Goal: Task Accomplishment & Management: Complete application form

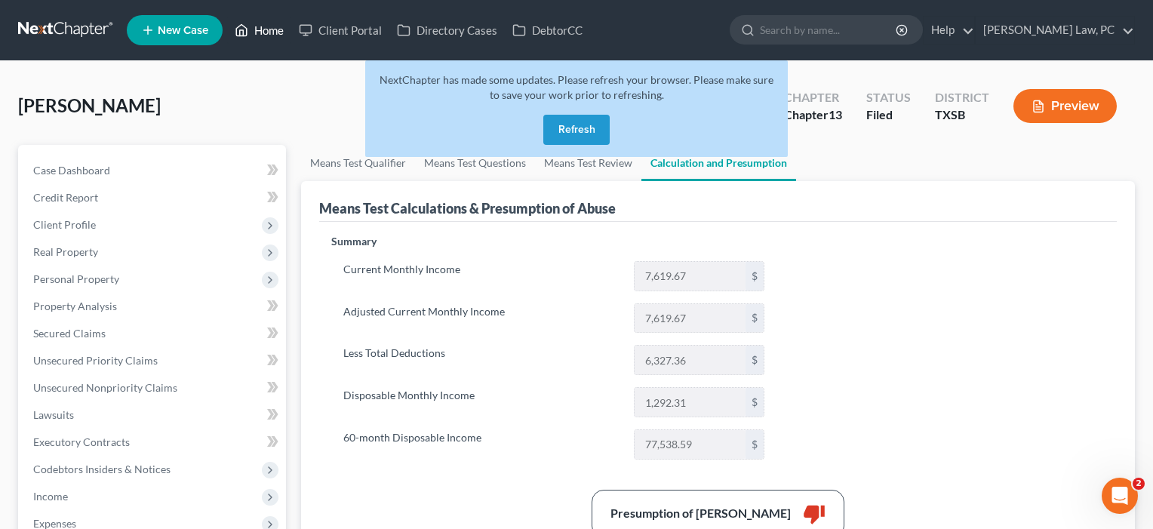
click at [272, 30] on link "Home" at bounding box center [259, 30] width 64 height 27
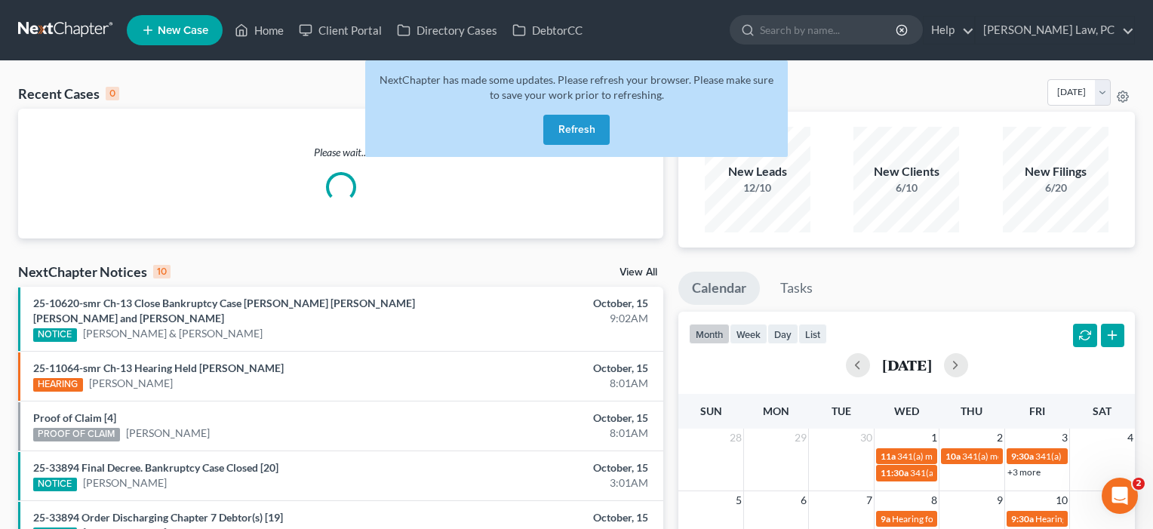
click at [585, 130] on button "Refresh" at bounding box center [576, 130] width 66 height 30
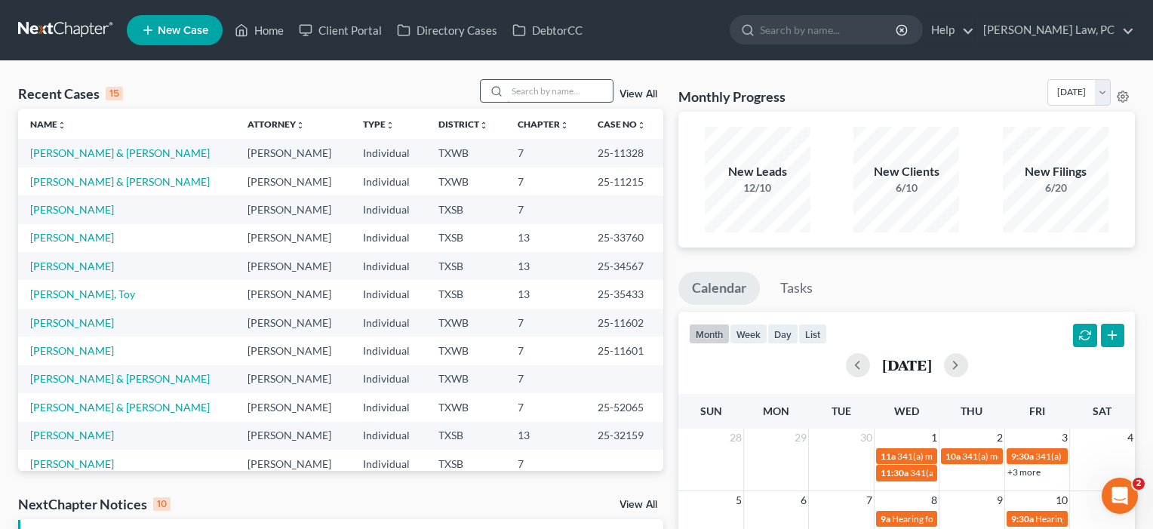
click at [525, 88] on input "search" at bounding box center [560, 91] width 106 height 22
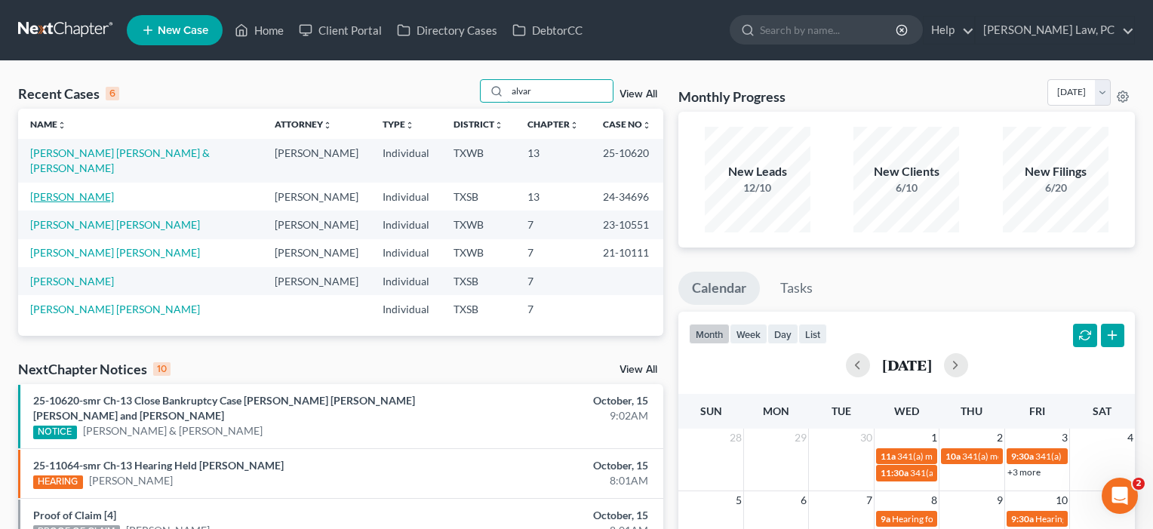
type input "alvar"
click at [71, 190] on link "[PERSON_NAME]" at bounding box center [72, 196] width 84 height 13
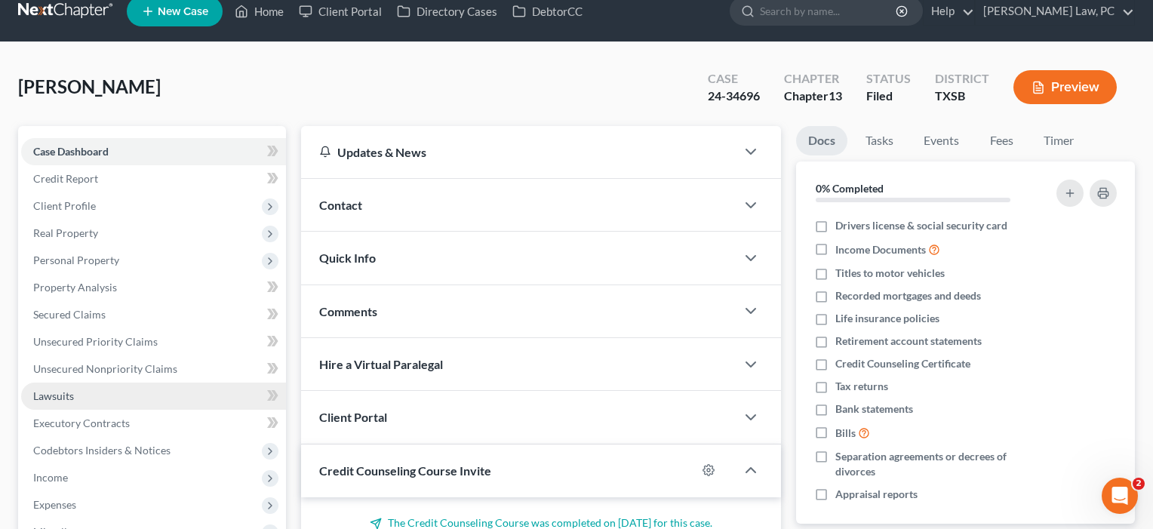
scroll to position [127, 0]
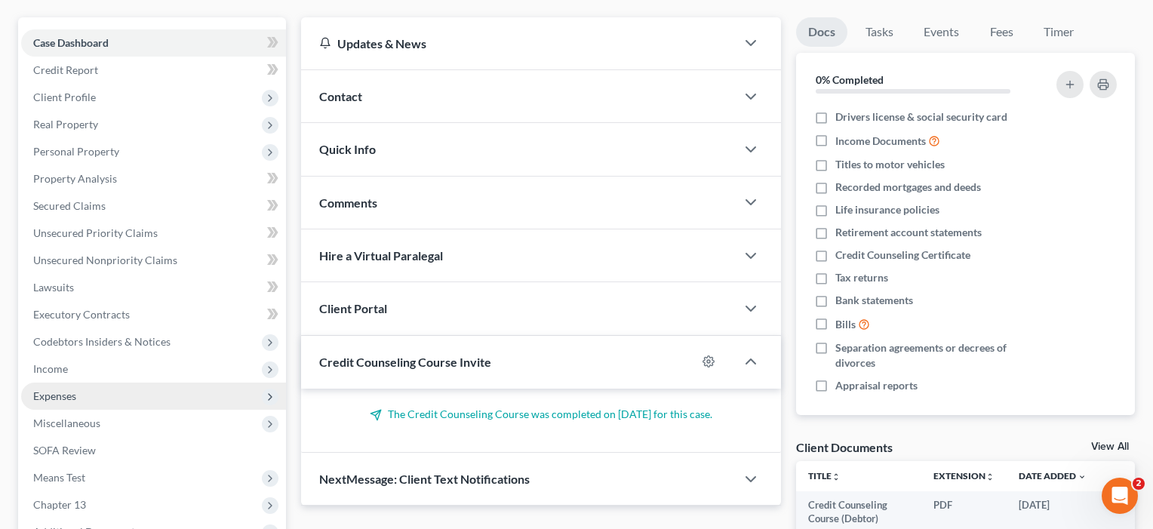
click at [60, 395] on span "Expenses" at bounding box center [54, 395] width 43 height 13
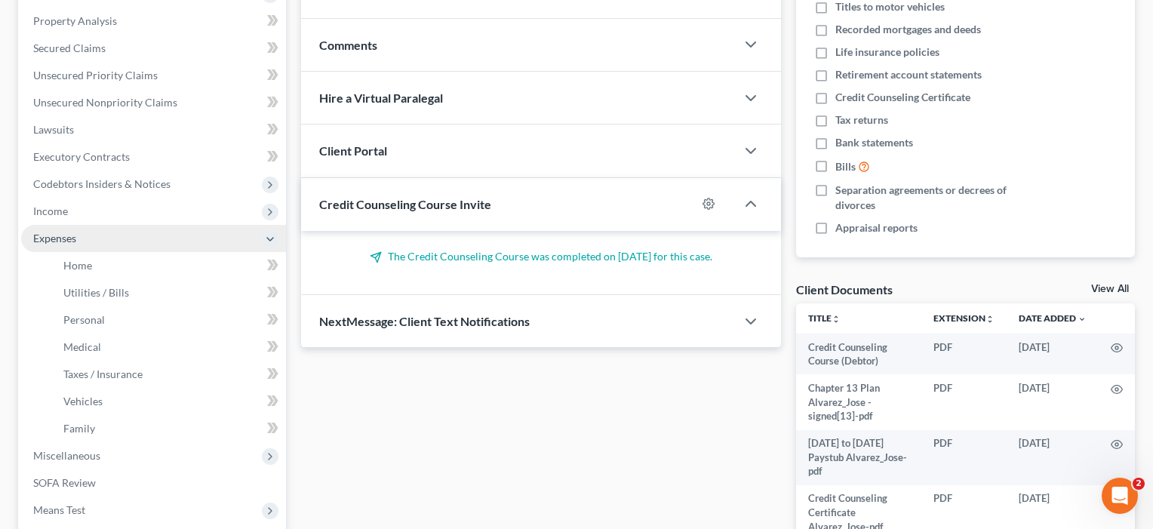
scroll to position [337, 0]
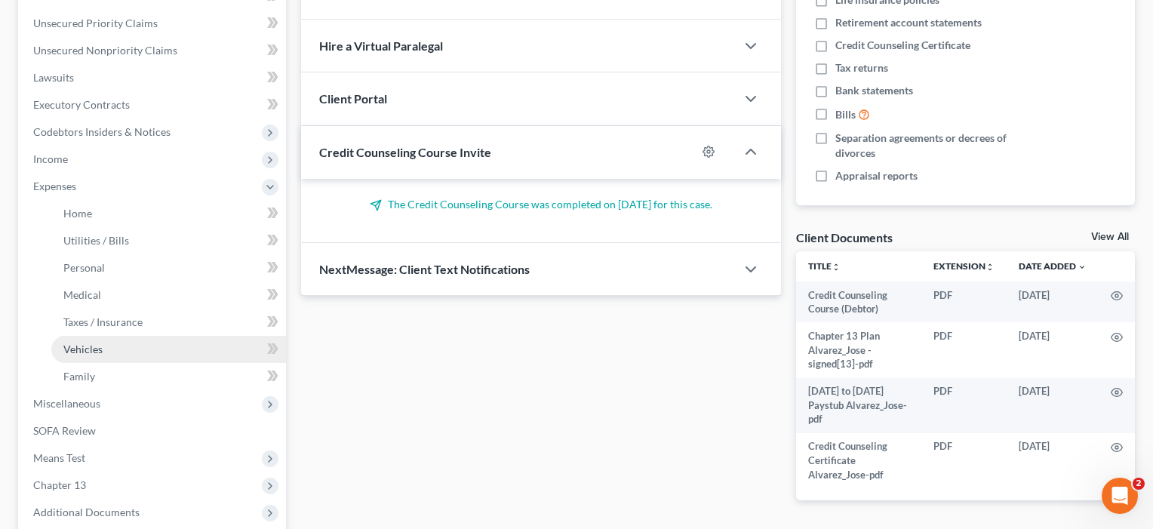
click at [76, 350] on span "Vehicles" at bounding box center [82, 348] width 39 height 13
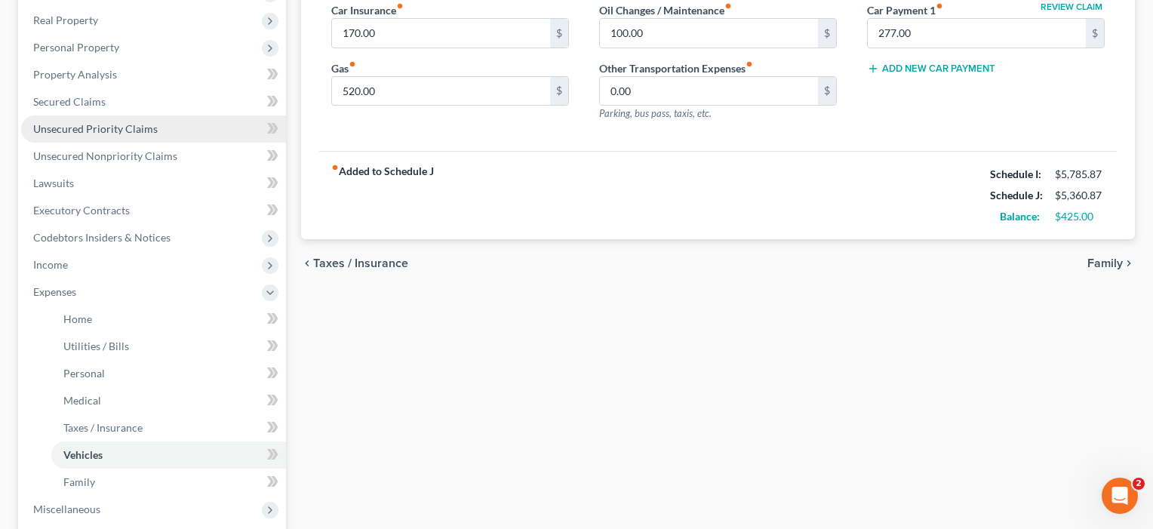
scroll to position [299, 0]
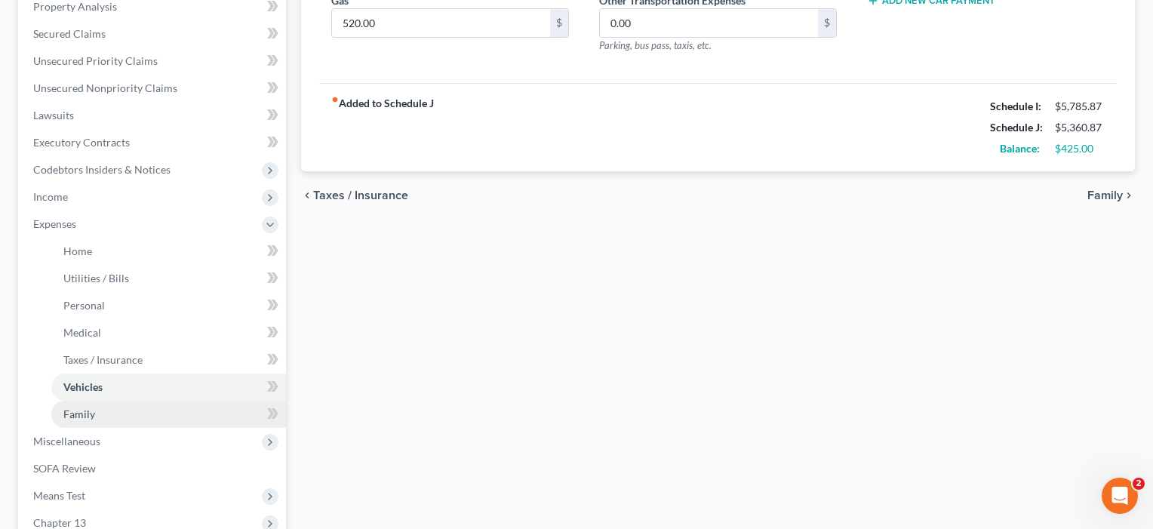
click at [81, 411] on span "Family" at bounding box center [79, 413] width 32 height 13
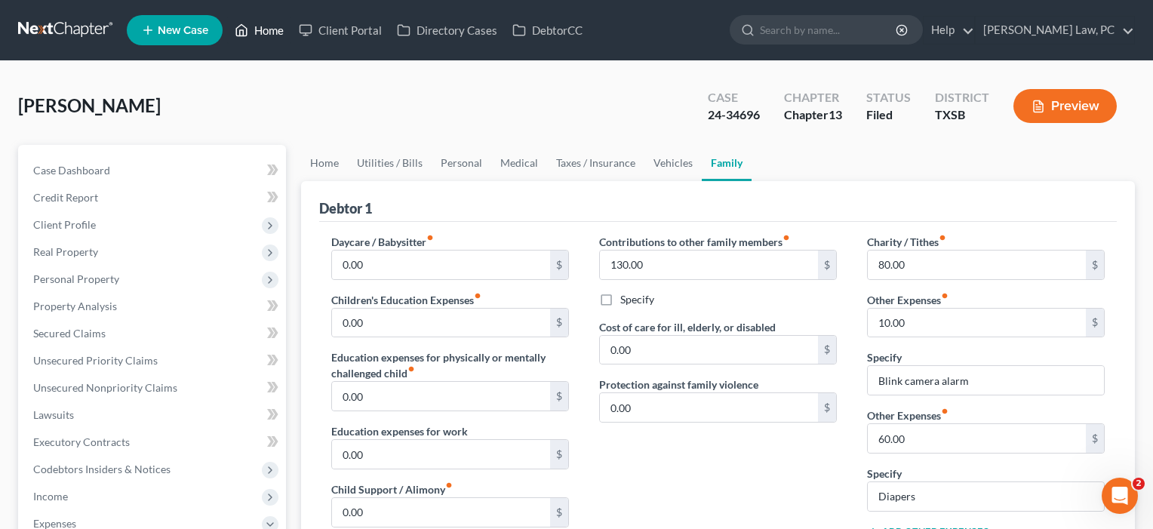
click at [271, 29] on link "Home" at bounding box center [259, 30] width 64 height 27
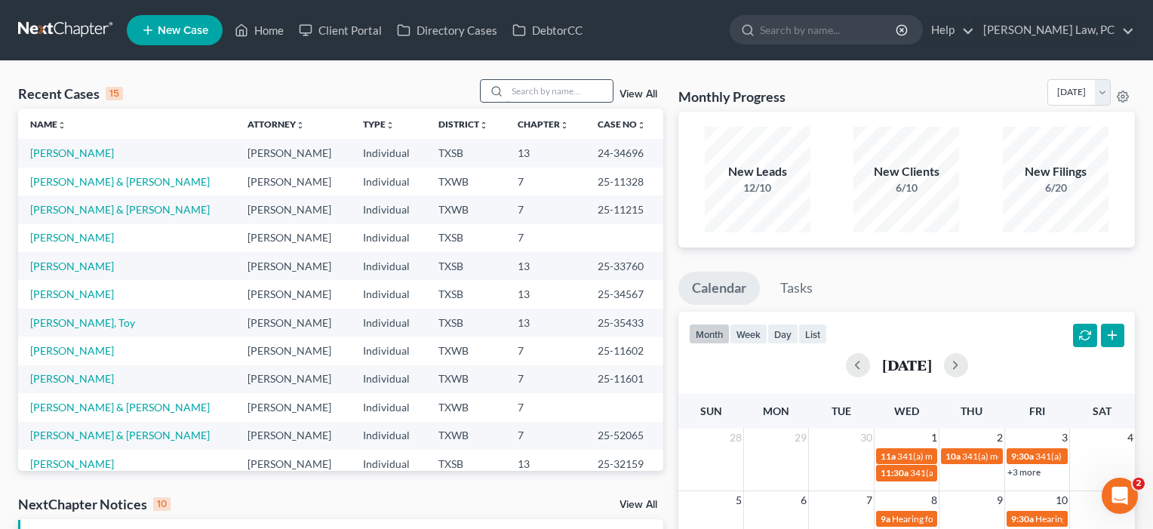
click at [548, 91] on input "search" at bounding box center [560, 91] width 106 height 22
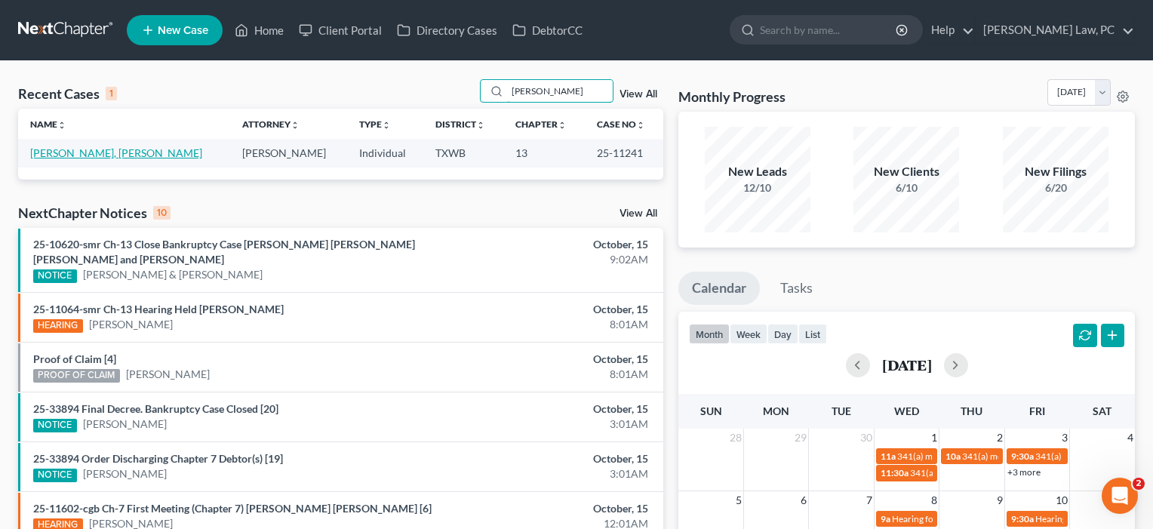
type input "[PERSON_NAME]"
click at [107, 152] on link "[PERSON_NAME], [PERSON_NAME]" at bounding box center [116, 152] width 172 height 13
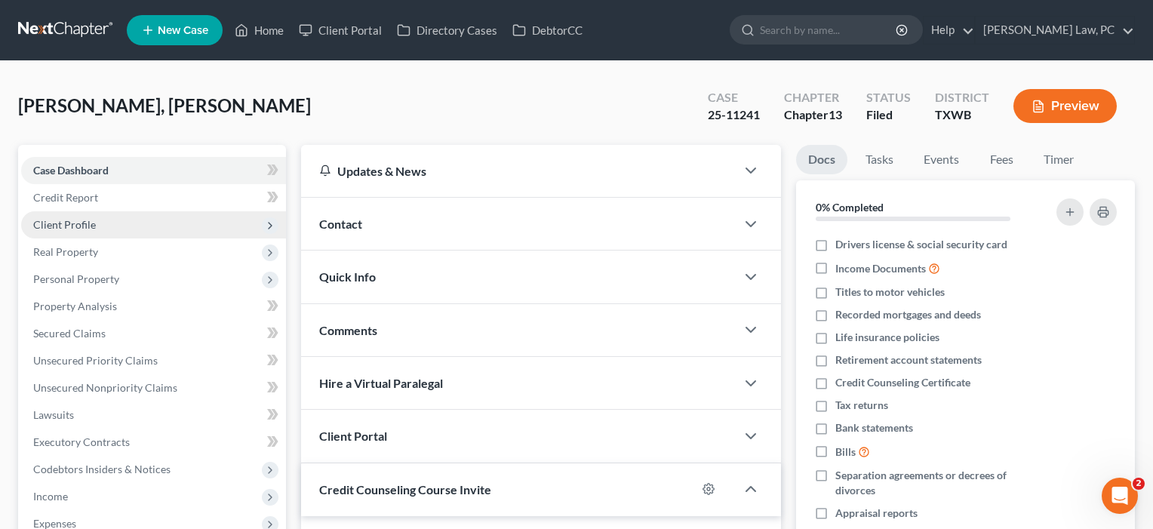
click at [85, 226] on span "Client Profile" at bounding box center [64, 224] width 63 height 13
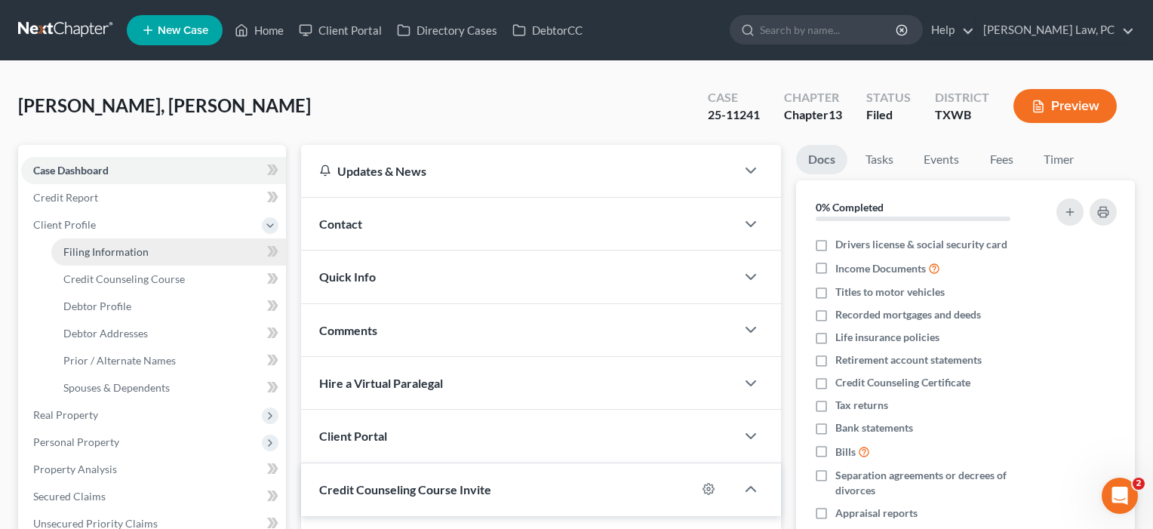
click at [89, 248] on span "Filing Information" at bounding box center [105, 251] width 85 height 13
select select "1"
select select "0"
select select "3"
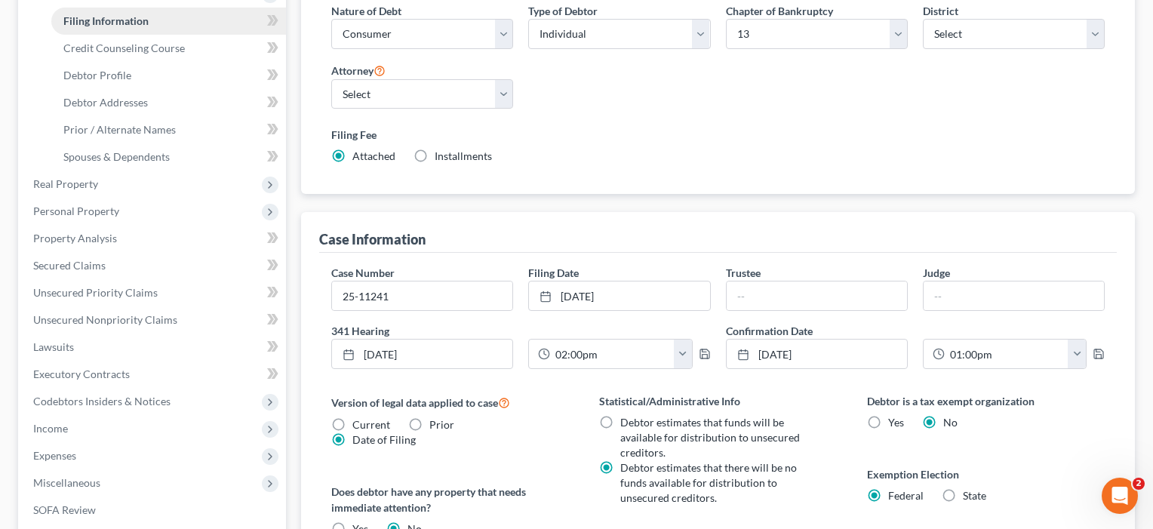
scroll to position [311, 0]
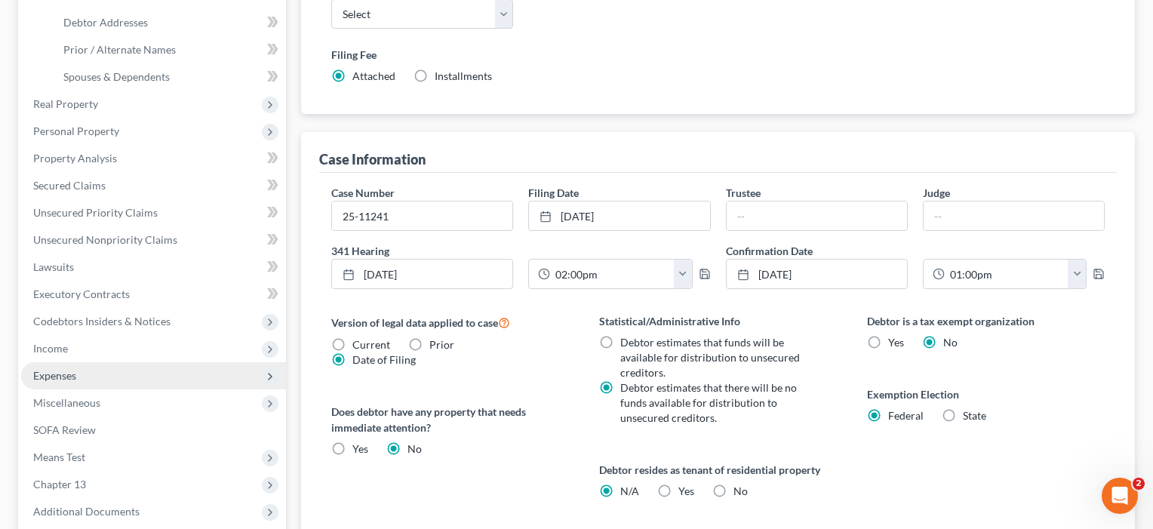
click at [58, 374] on span "Expenses" at bounding box center [54, 375] width 43 height 13
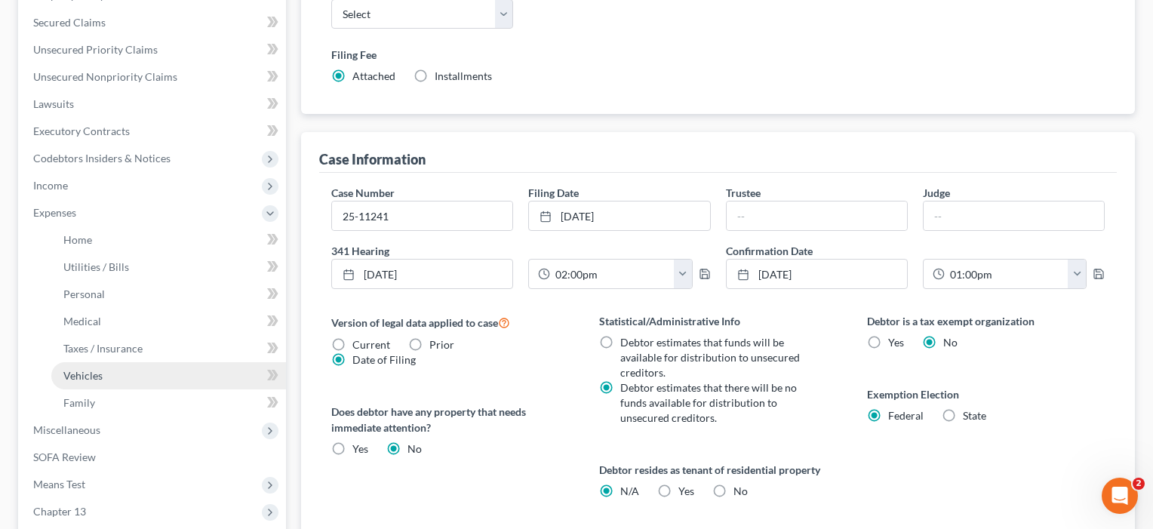
click at [70, 377] on span "Vehicles" at bounding box center [82, 375] width 39 height 13
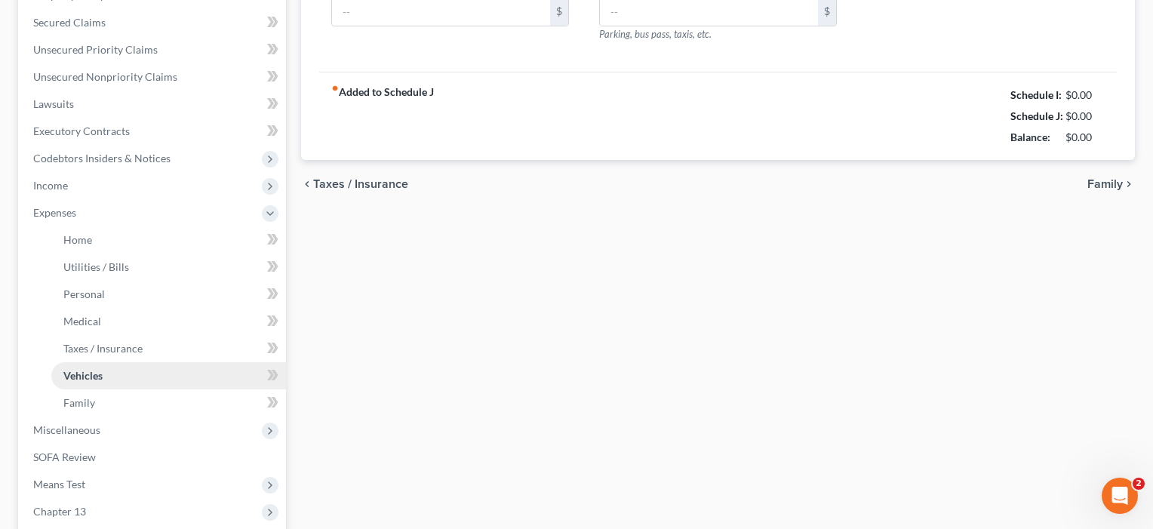
scroll to position [63, 0]
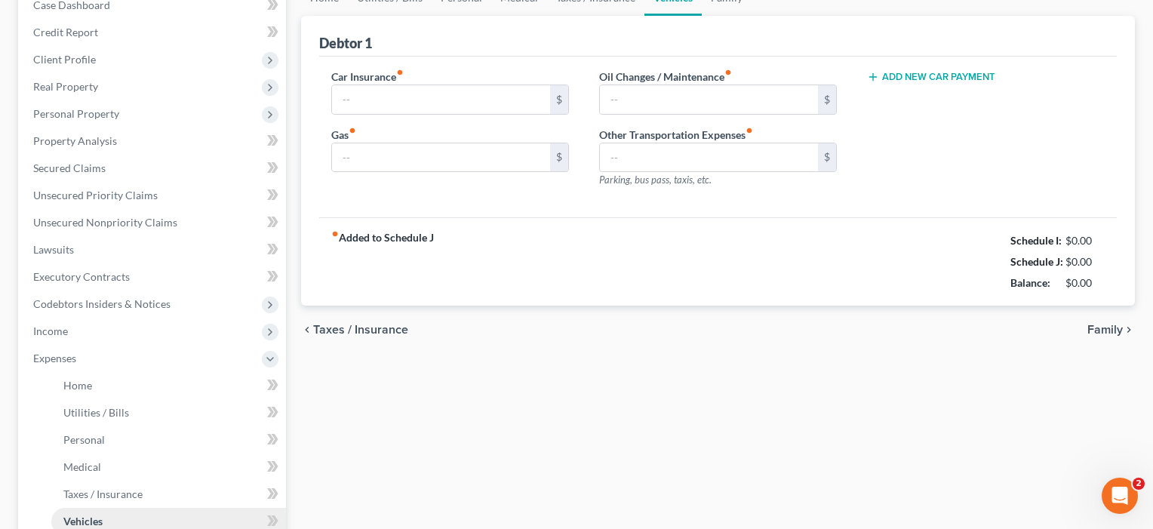
type input "230.00"
type input "600.00"
type input "160.00"
type input "0.00"
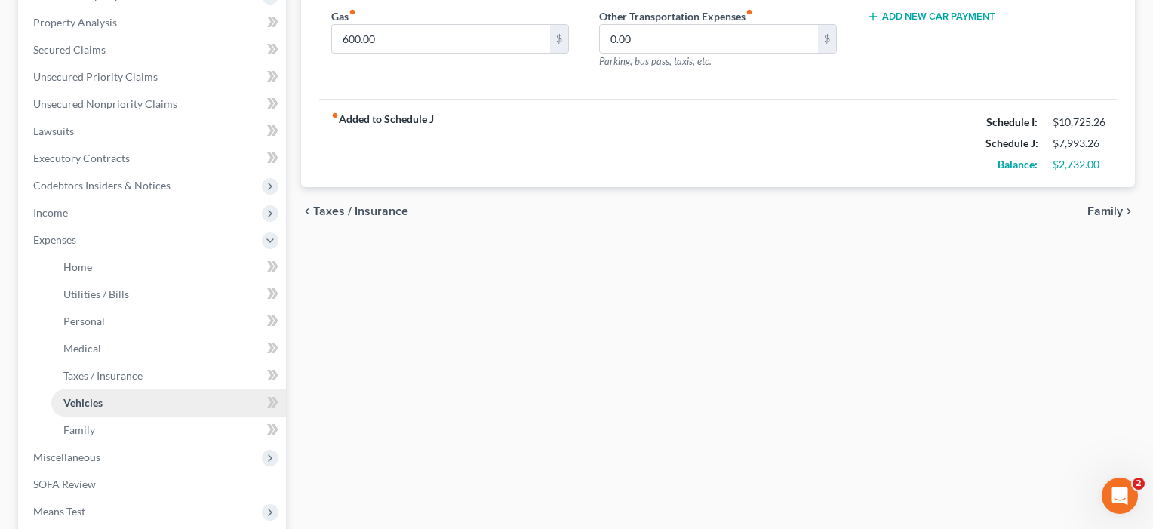
scroll to position [284, 0]
click at [91, 428] on span "Family" at bounding box center [79, 428] width 32 height 13
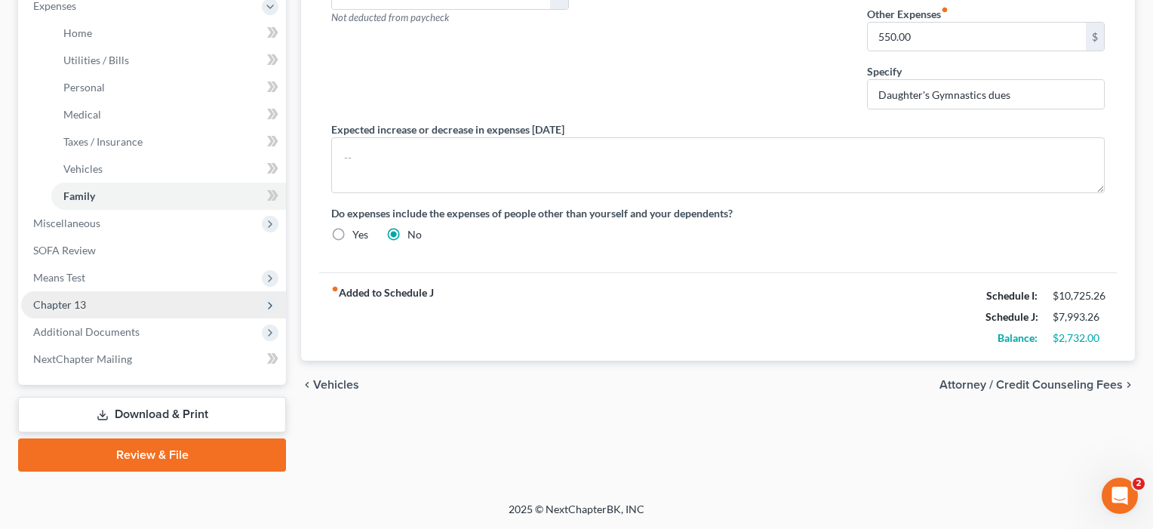
scroll to position [517, 0]
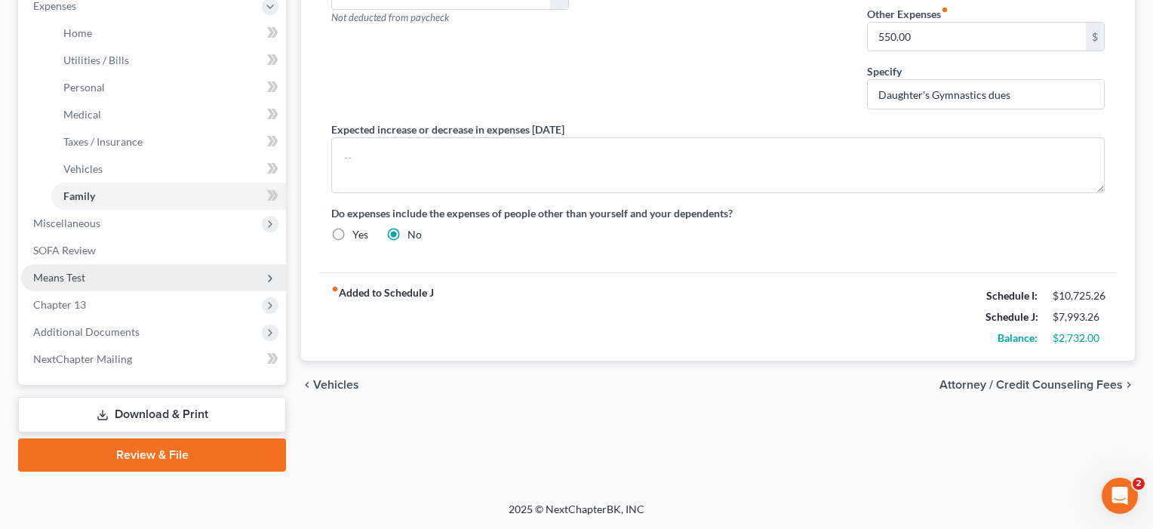
click at [60, 276] on span "Means Test" at bounding box center [59, 277] width 52 height 13
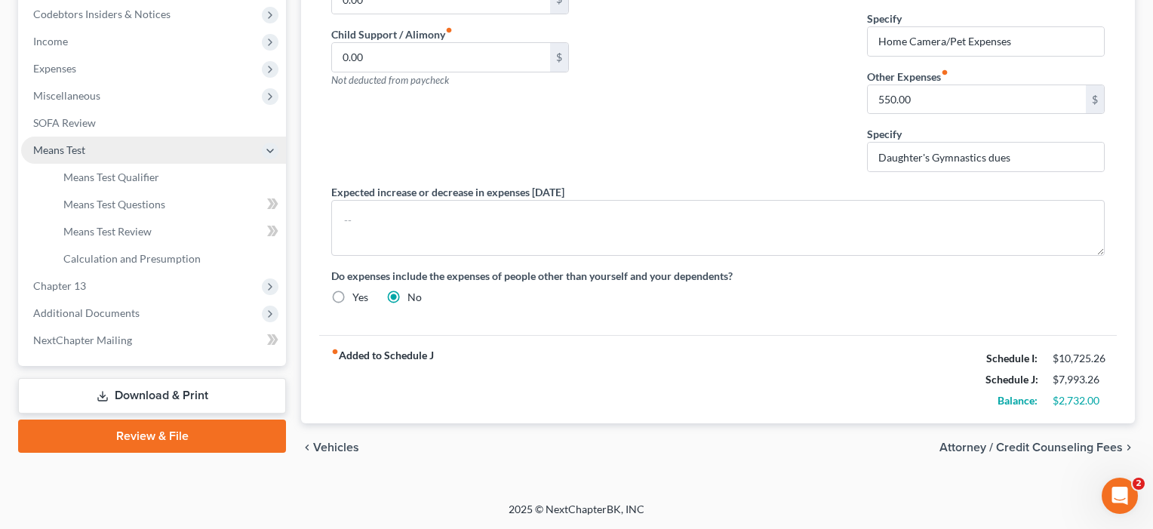
scroll to position [455, 0]
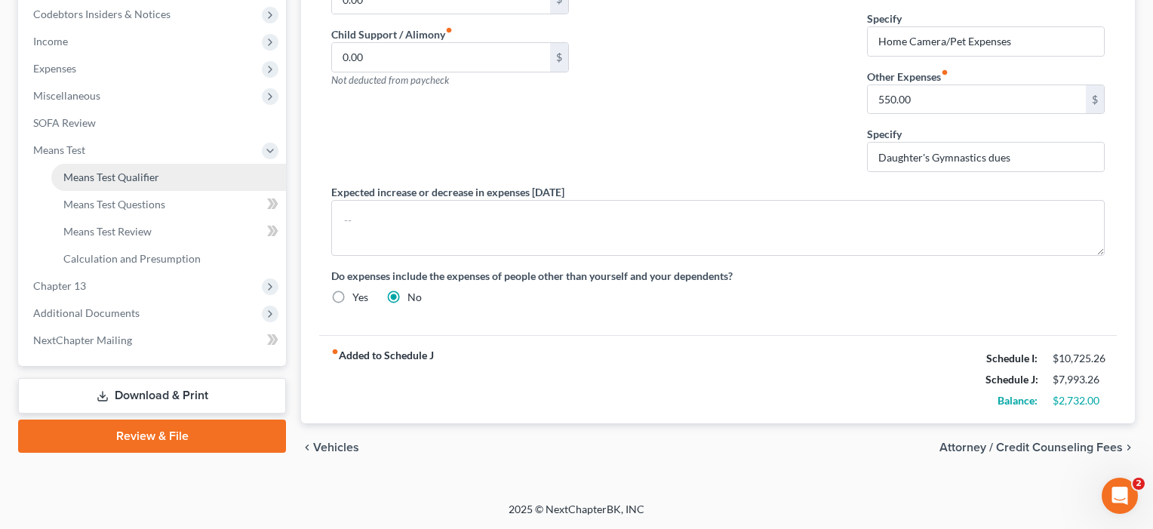
click at [95, 183] on link "Means Test Qualifier" at bounding box center [168, 177] width 235 height 27
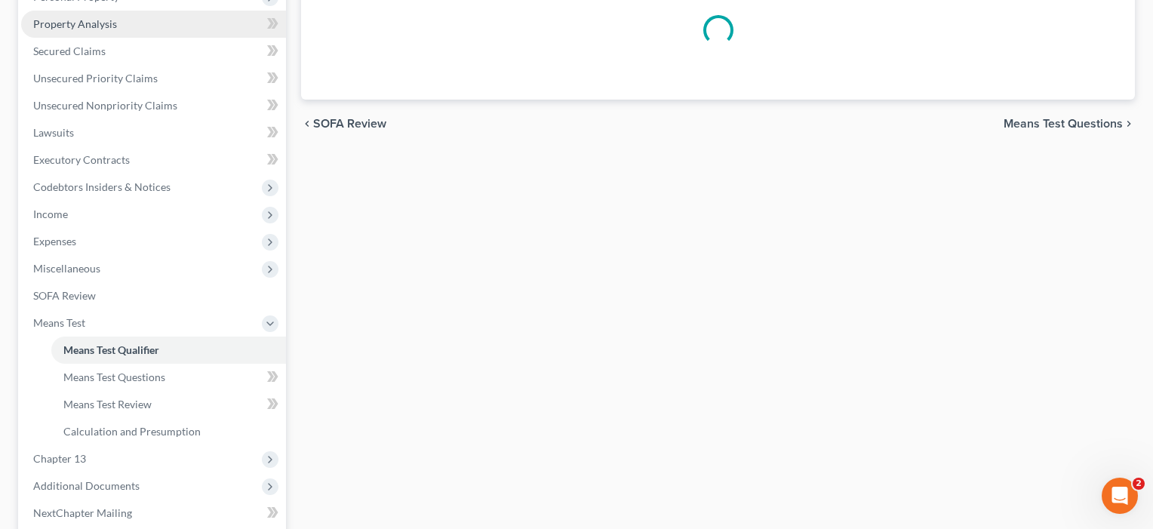
scroll to position [413, 0]
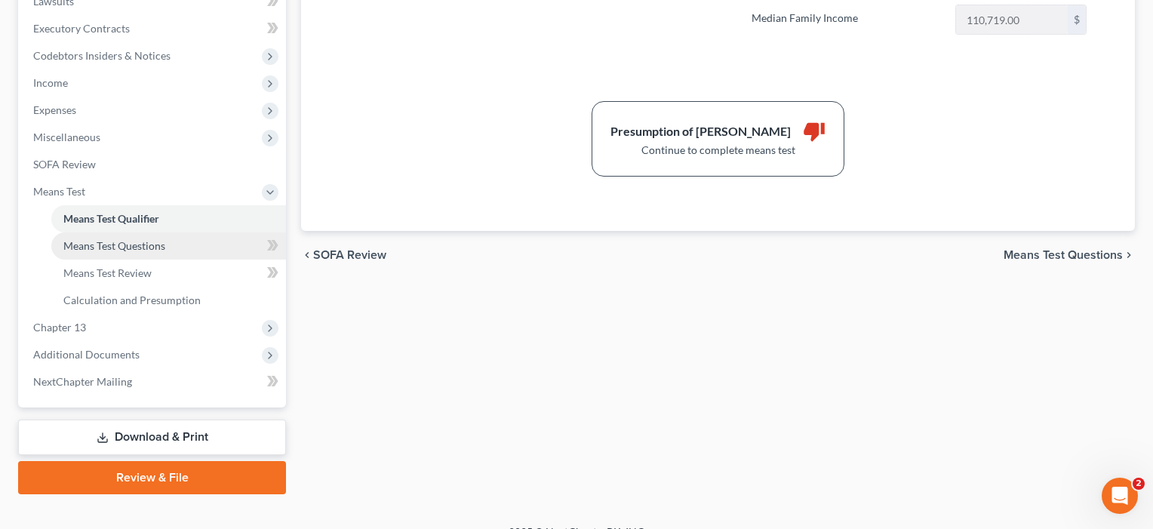
click at [112, 241] on span "Means Test Questions" at bounding box center [114, 245] width 102 height 13
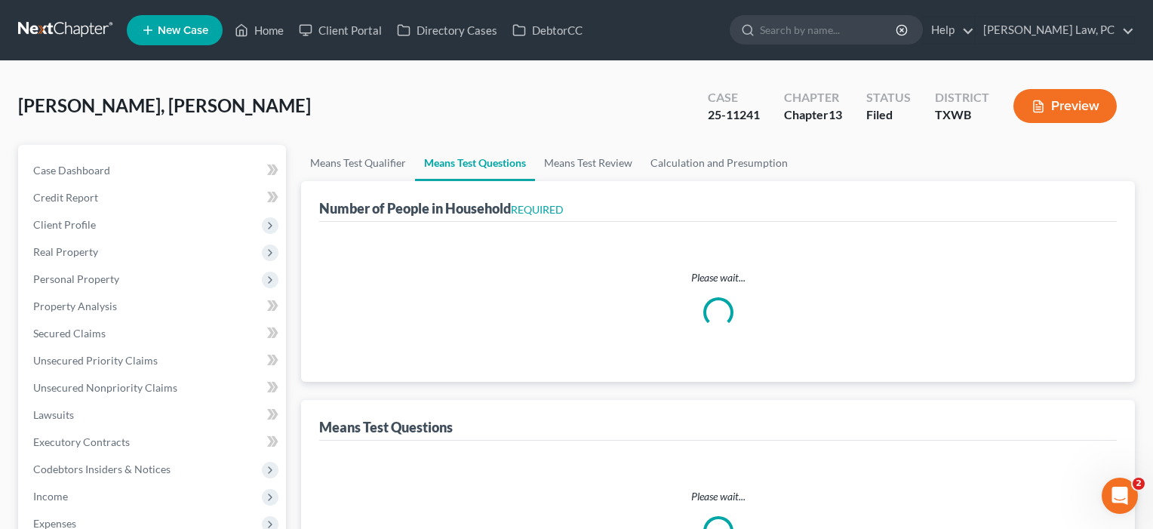
select select "1"
select select "60"
select select "0"
select select "60"
select select "4"
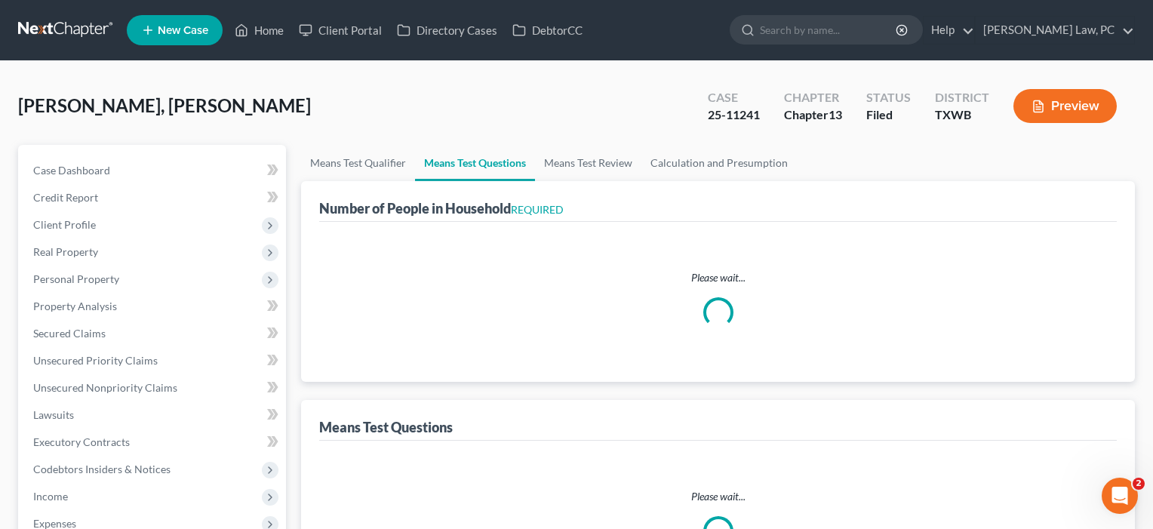
select select "2"
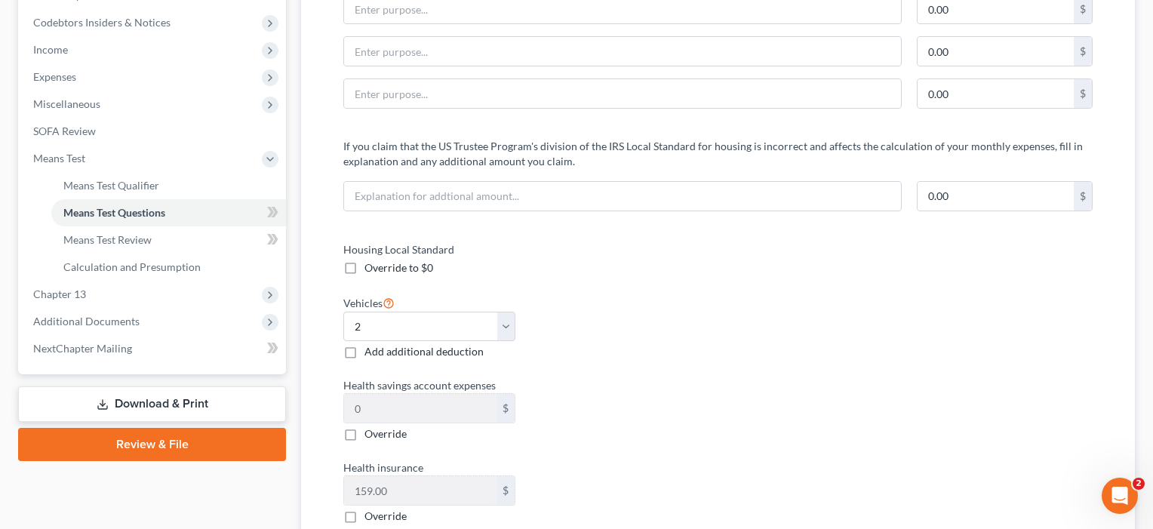
scroll to position [448, 0]
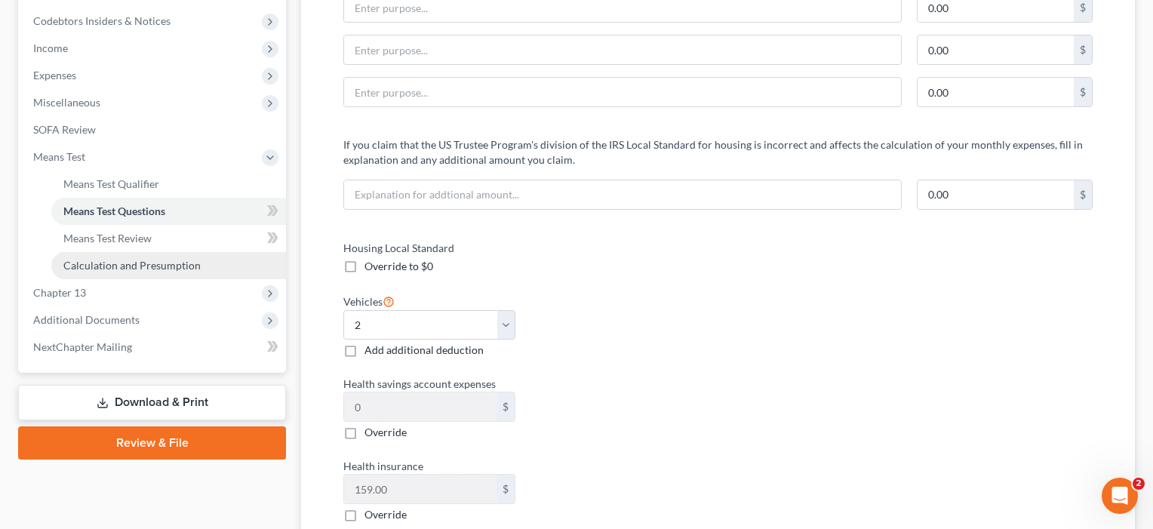
click at [104, 271] on span "Calculation and Presumption" at bounding box center [131, 265] width 137 height 13
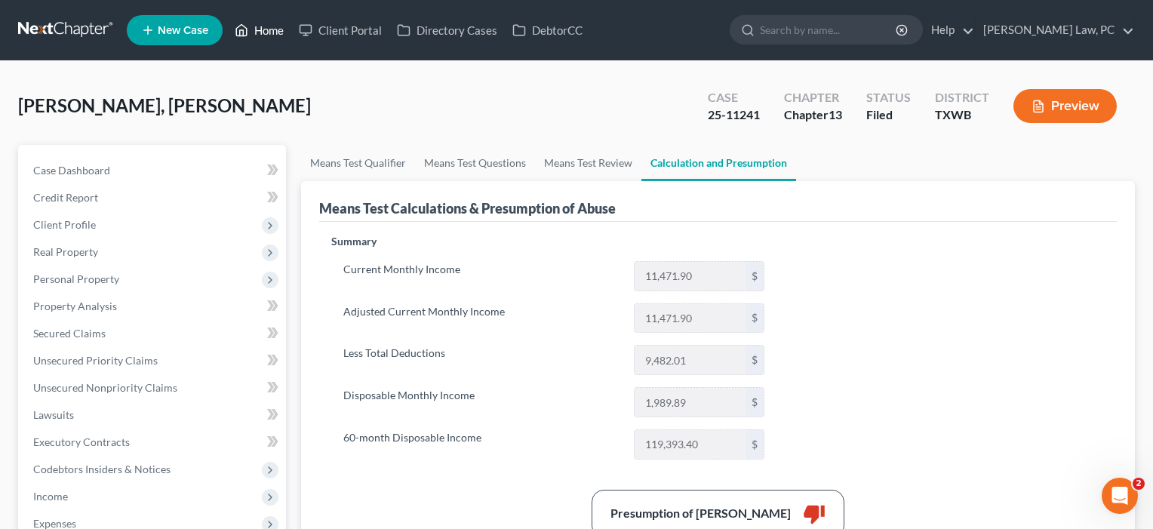
click at [265, 31] on link "Home" at bounding box center [259, 30] width 64 height 27
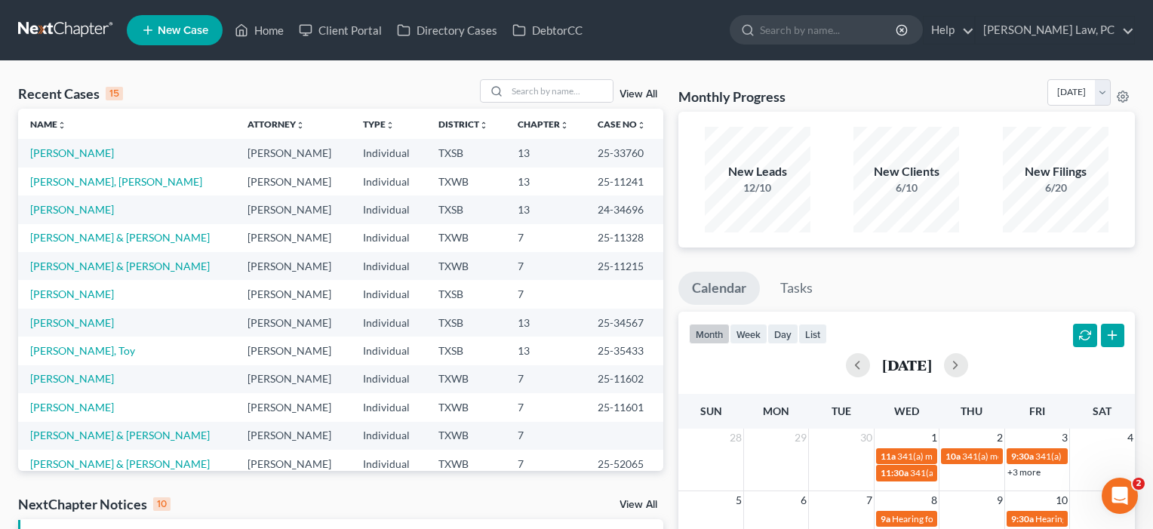
scroll to position [8, 0]
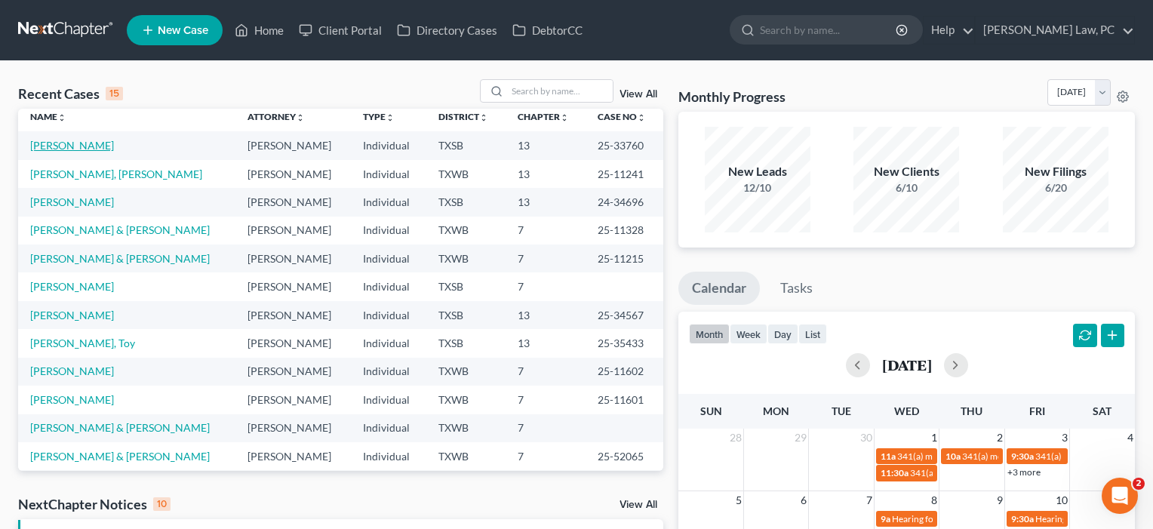
click at [69, 147] on link "[PERSON_NAME]" at bounding box center [72, 145] width 84 height 13
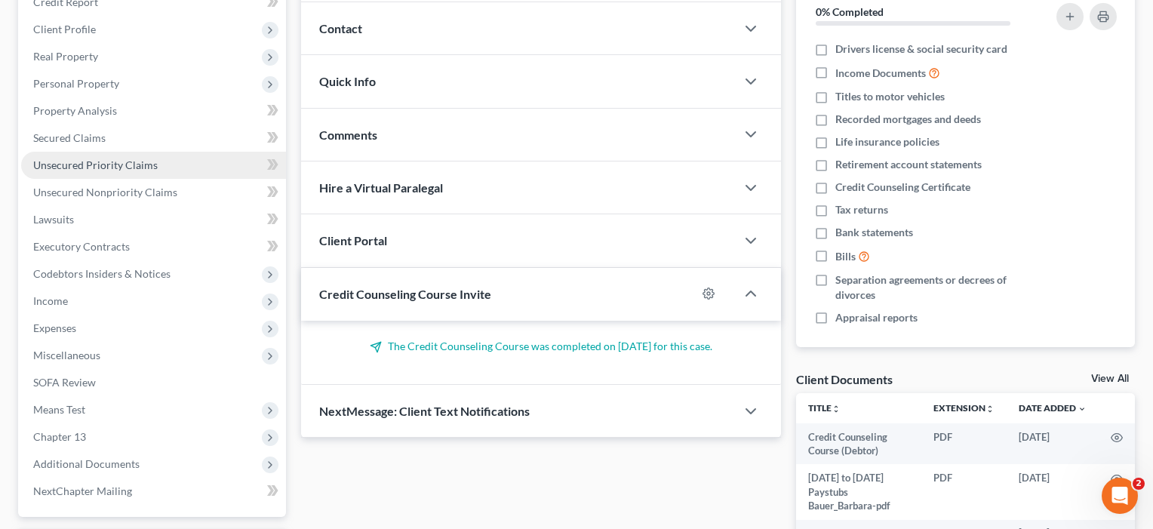
scroll to position [194, 0]
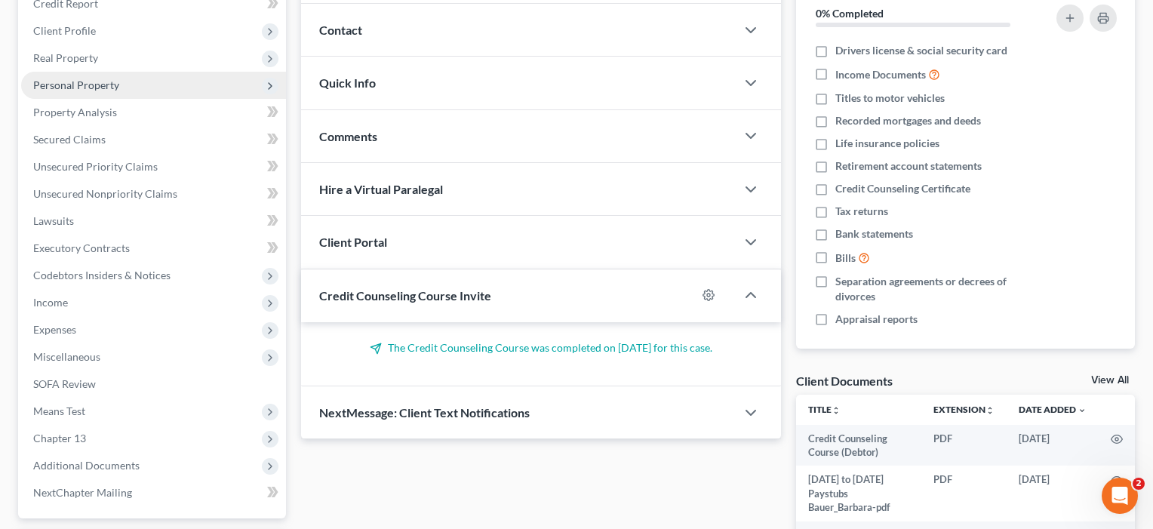
click at [68, 84] on span "Personal Property" at bounding box center [76, 84] width 86 height 13
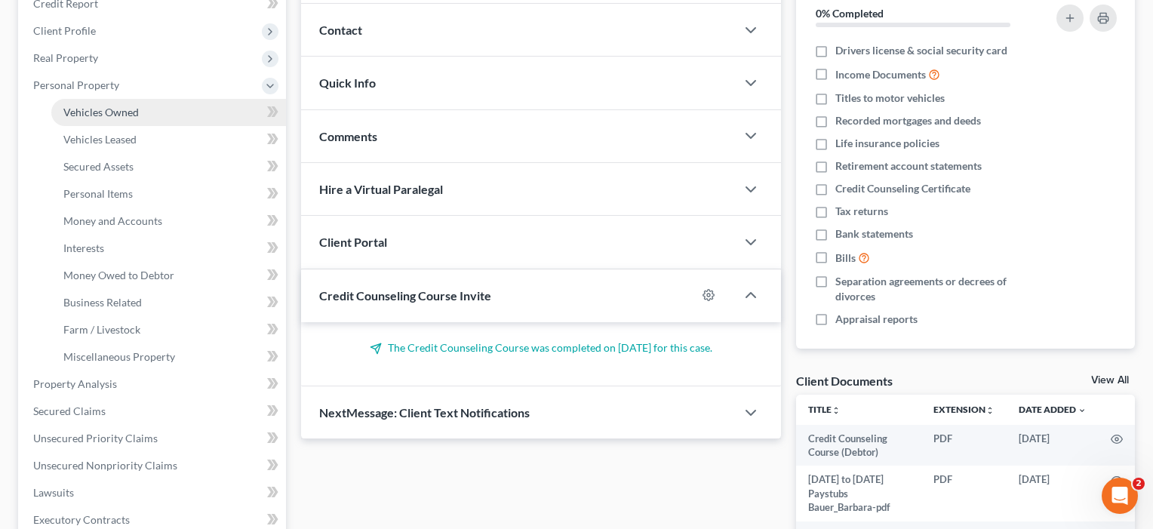
click at [94, 110] on span "Vehicles Owned" at bounding box center [100, 112] width 75 height 13
